Goal: Information Seeking & Learning: Find specific fact

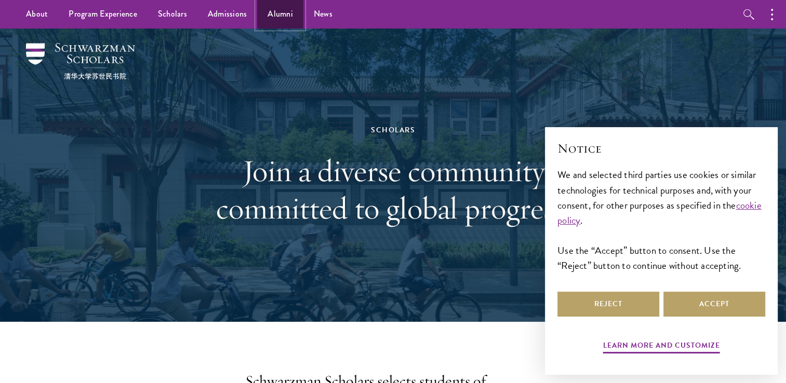
click at [282, 18] on link "Alumni" at bounding box center [280, 14] width 46 height 29
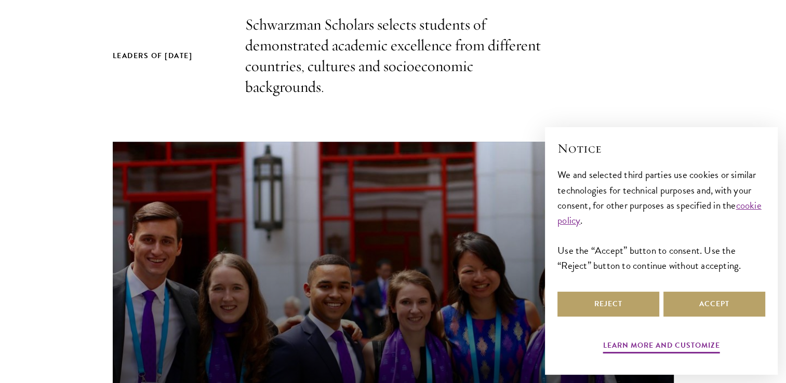
scroll to position [357, 0]
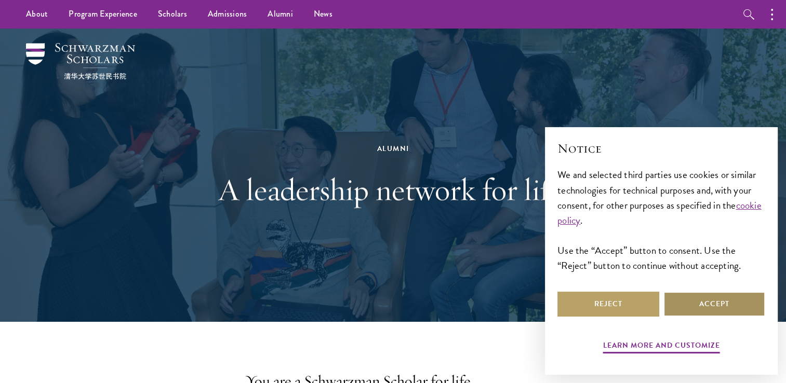
click at [711, 304] on button "Accept" at bounding box center [714, 304] width 102 height 25
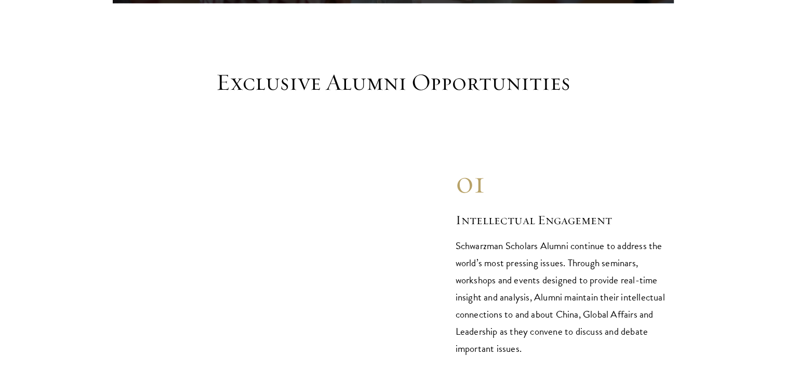
scroll to position [993, 0]
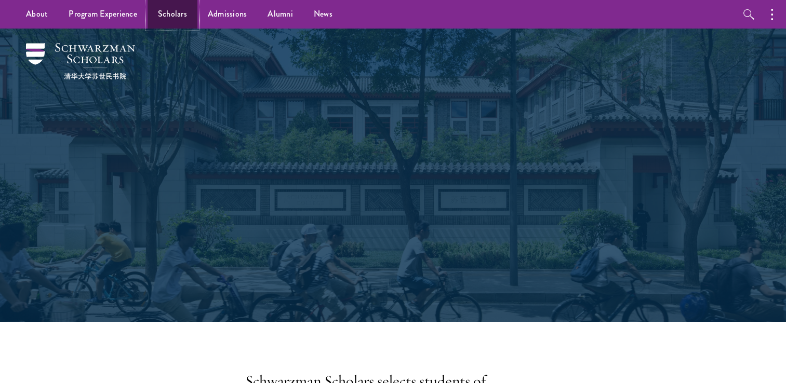
click at [169, 16] on link "Scholars" at bounding box center [172, 14] width 50 height 29
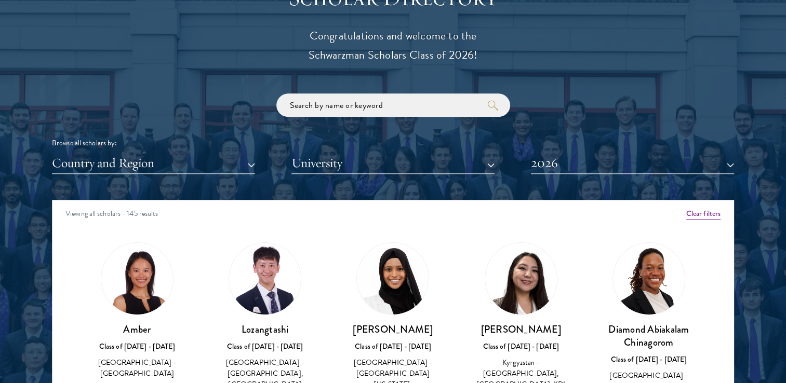
scroll to position [1179, 0]
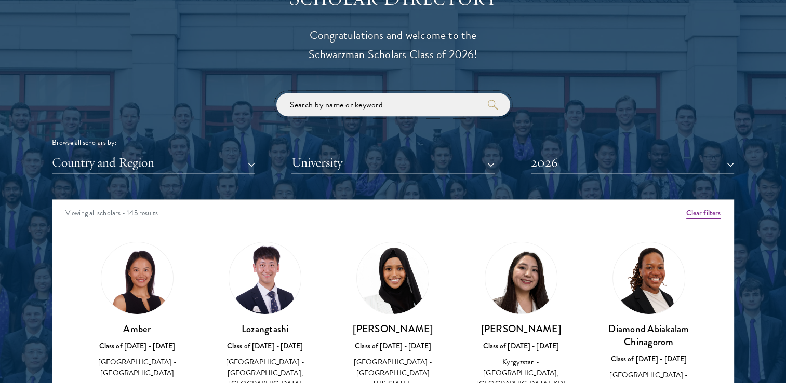
click at [370, 109] on input "search" at bounding box center [393, 104] width 234 height 23
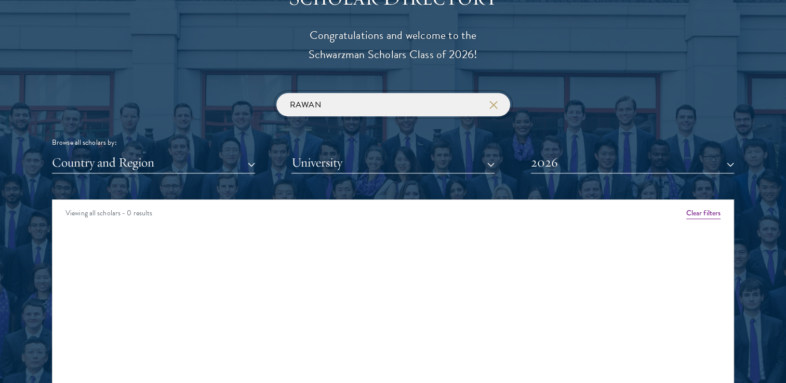
type input "RAWAN"
click button "submit" at bounding box center [0, 0] width 0 height 0
click at [626, 163] on button "2026" at bounding box center [632, 162] width 203 height 21
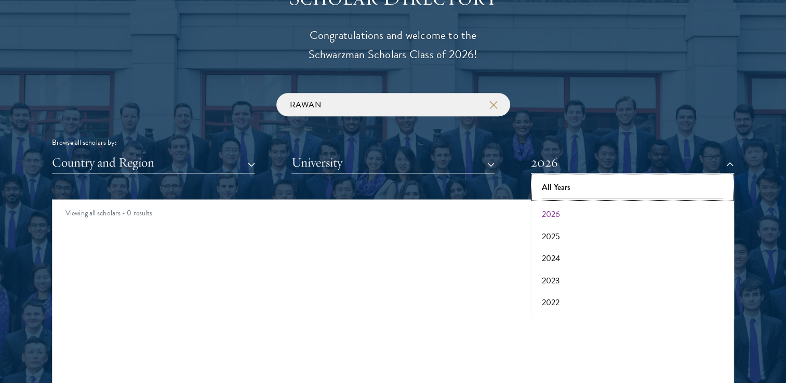
click at [585, 184] on button "All Years" at bounding box center [632, 188] width 197 height 22
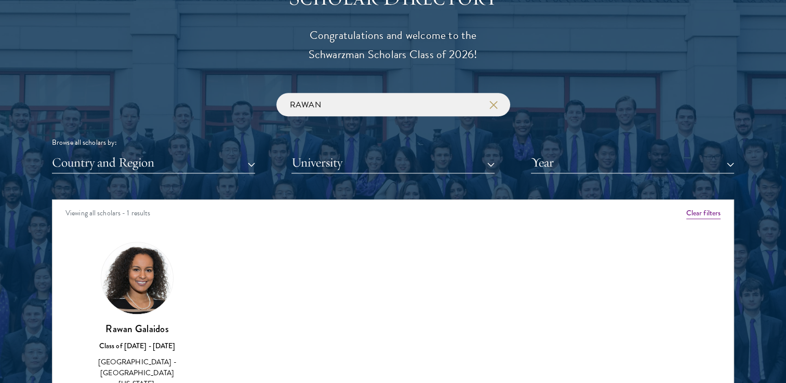
click at [131, 329] on h3 "Rawan Galaidos" at bounding box center [137, 329] width 107 height 13
click at [131, 351] on div "Class of [DATE] - [DATE]" at bounding box center [137, 346] width 107 height 11
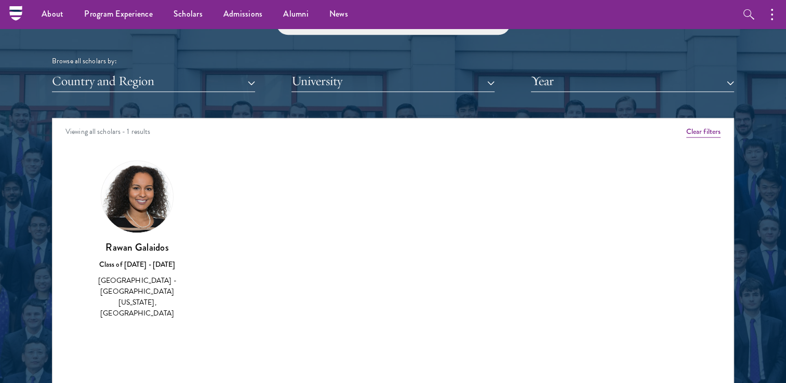
scroll to position [1271, 0]
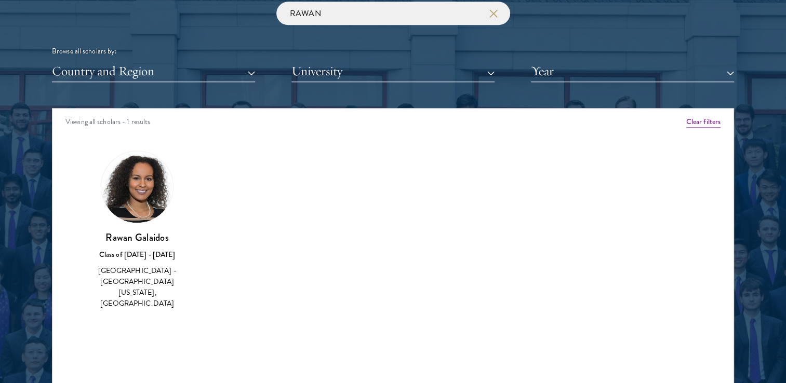
click at [146, 263] on div "Rawan Galaidos Class of 2018 - 2019 United States of America - University of Ca…" at bounding box center [137, 270] width 107 height 79
click at [146, 185] on img at bounding box center [137, 187] width 72 height 72
click at [120, 180] on img at bounding box center [137, 187] width 72 height 72
click at [137, 211] on img at bounding box center [137, 187] width 72 height 72
click at [136, 259] on div "Class of [DATE] - [DATE]" at bounding box center [137, 254] width 107 height 11
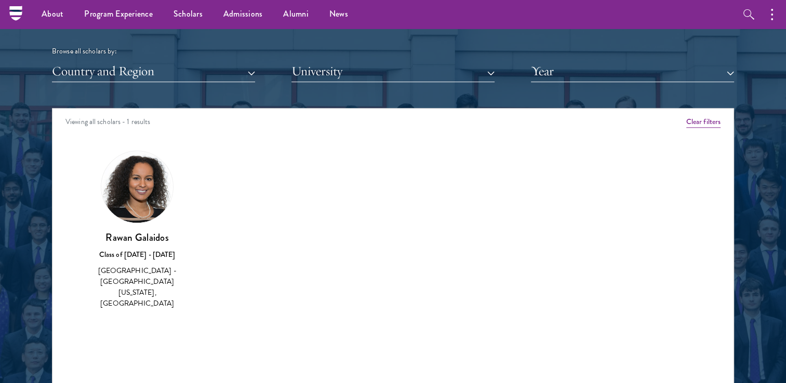
scroll to position [1182, 0]
